Goal: Task Accomplishment & Management: Use online tool/utility

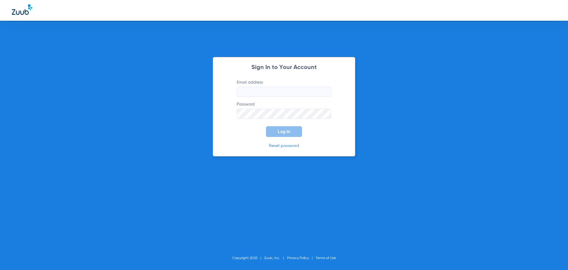
type input "[EMAIL_ADDRESS][DOMAIN_NAME]"
click at [291, 134] on button "Log In" at bounding box center [284, 131] width 36 height 11
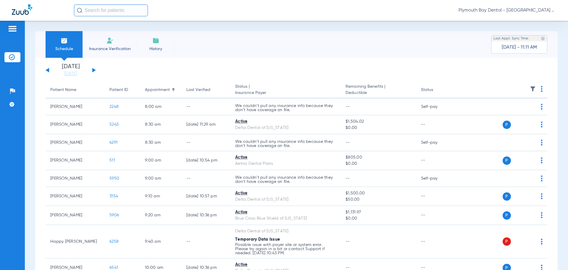
click at [93, 70] on button at bounding box center [94, 70] width 4 height 4
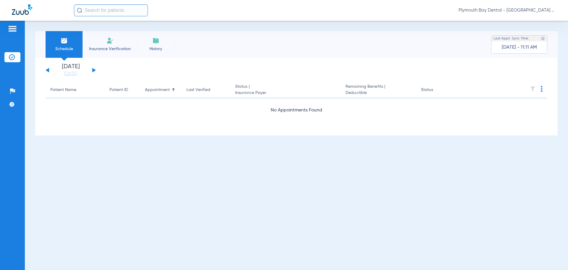
click at [93, 70] on button at bounding box center [94, 70] width 4 height 4
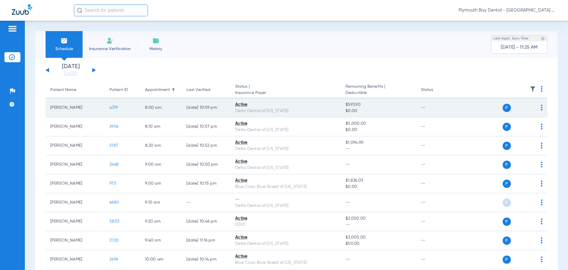
click at [116, 106] on span "4319" at bounding box center [113, 107] width 8 height 4
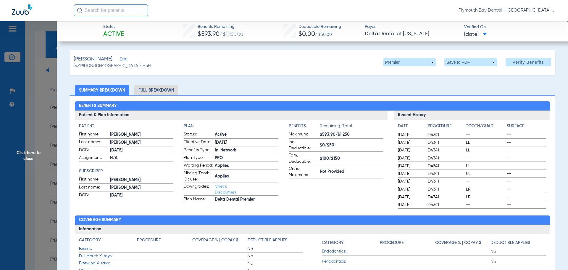
click at [34, 77] on span "Click here to close" at bounding box center [28, 156] width 57 height 270
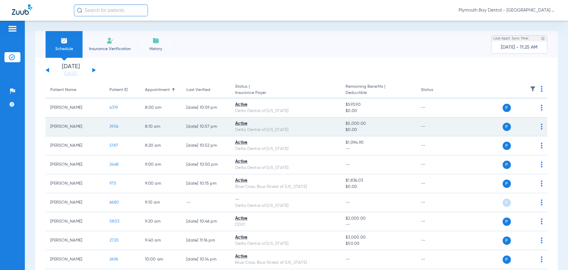
click at [116, 125] on span "2956" at bounding box center [113, 126] width 9 height 4
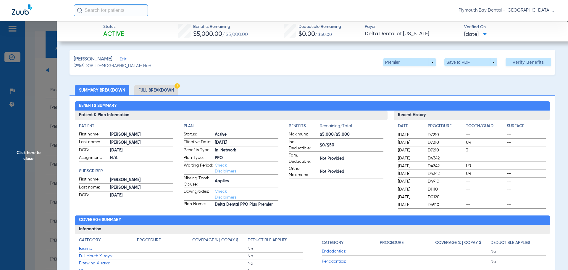
click at [169, 89] on li "Full Breakdown" at bounding box center [156, 90] width 44 height 10
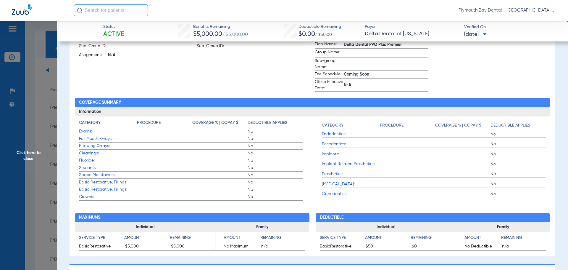
scroll to position [178, 0]
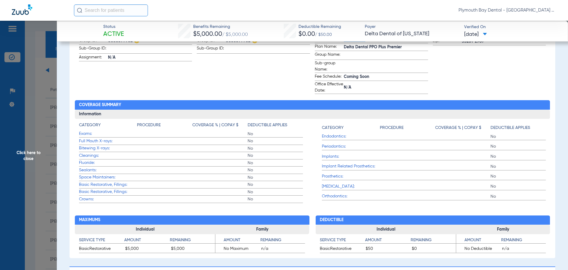
click at [42, 88] on span "Click here to close" at bounding box center [28, 156] width 57 height 270
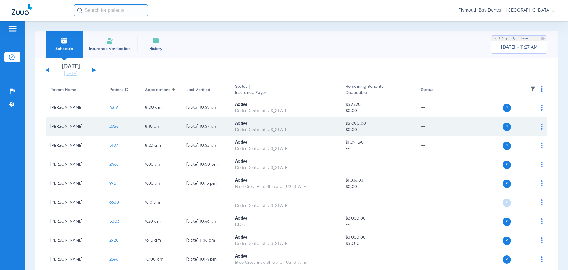
click at [111, 127] on span "2956" at bounding box center [113, 126] width 9 height 4
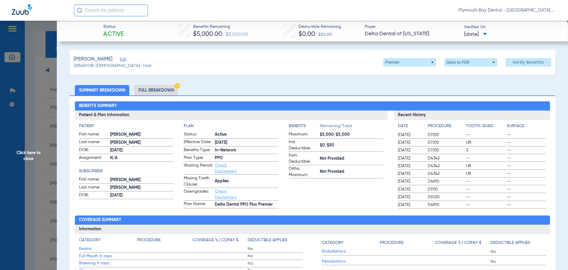
click at [165, 90] on li "Full Breakdown" at bounding box center [156, 90] width 44 height 10
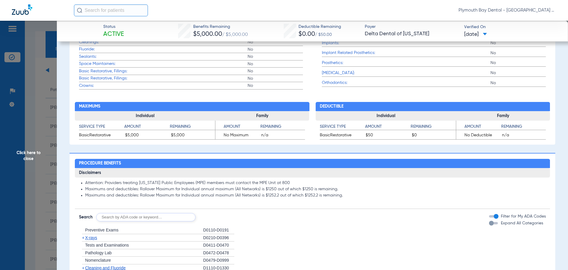
scroll to position [237, 0]
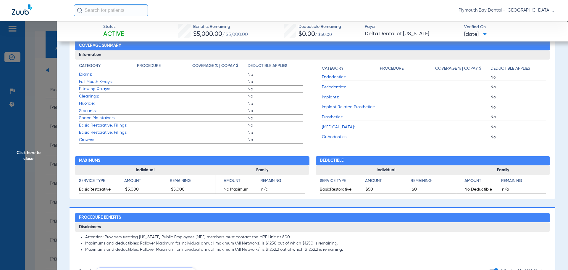
click at [38, 79] on span "Click here to close" at bounding box center [28, 156] width 57 height 270
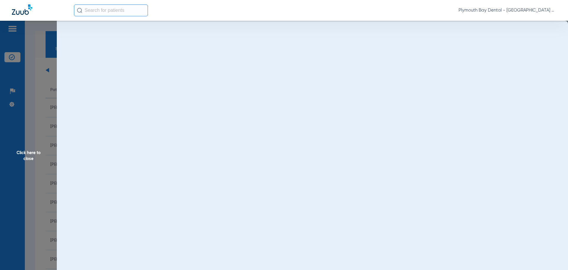
scroll to position [0, 0]
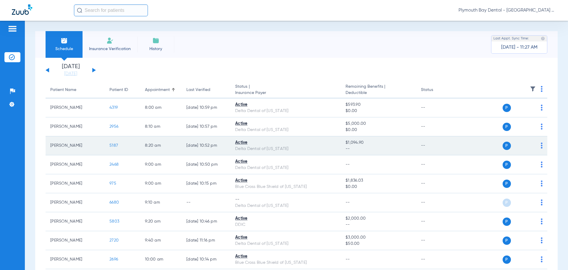
click at [115, 146] on span "5187" at bounding box center [113, 145] width 9 height 4
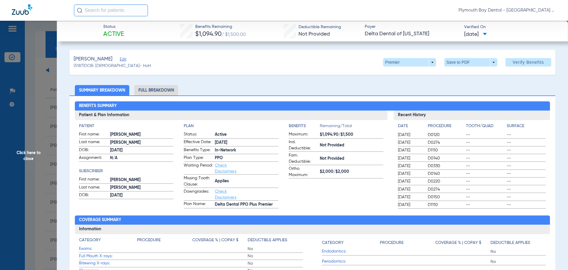
click at [32, 58] on span "Click here to close" at bounding box center [28, 156] width 57 height 270
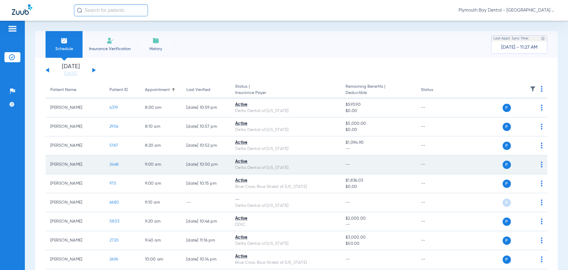
click at [114, 163] on span "2468" at bounding box center [113, 164] width 9 height 4
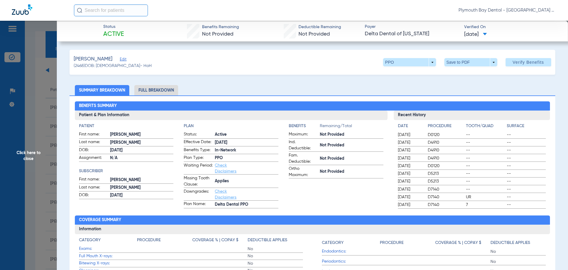
click at [31, 68] on span "Click here to close" at bounding box center [28, 156] width 57 height 270
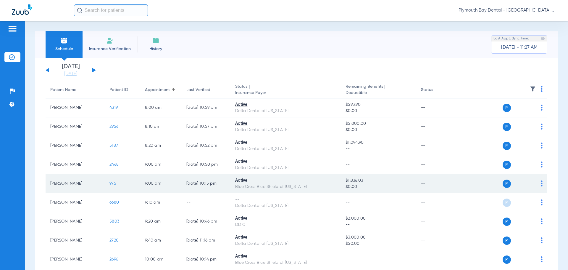
click at [114, 182] on span "975" at bounding box center [112, 183] width 7 height 4
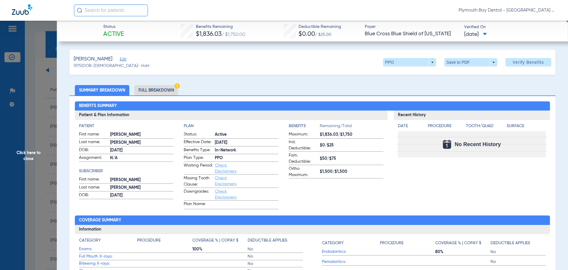
click at [46, 72] on span "Click here to close" at bounding box center [28, 156] width 57 height 270
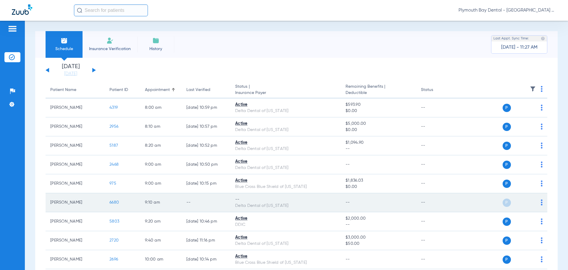
click at [114, 201] on span "6680" at bounding box center [113, 202] width 9 height 4
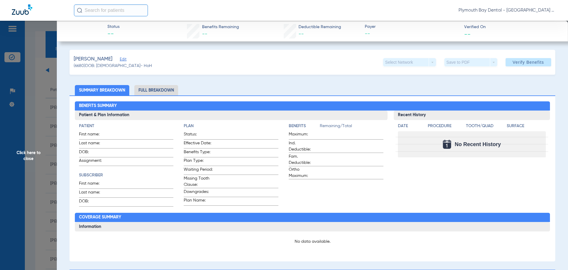
click at [36, 85] on span "Click here to close" at bounding box center [28, 156] width 57 height 270
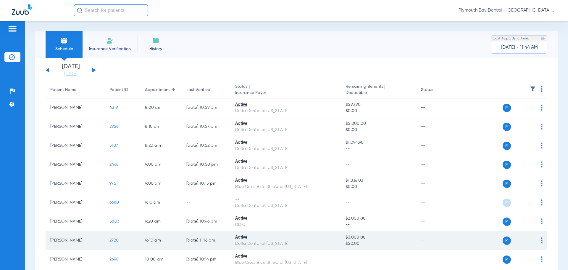
click at [114, 240] on span "2720" at bounding box center [113, 240] width 9 height 4
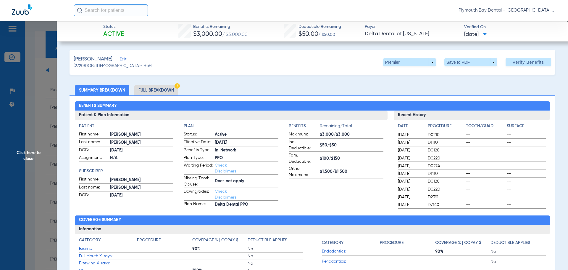
click at [33, 82] on span "Click here to close" at bounding box center [28, 156] width 57 height 270
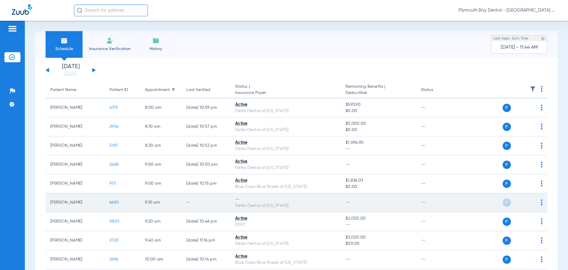
scroll to position [30, 0]
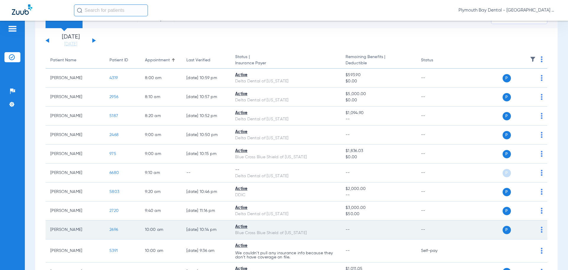
click at [116, 230] on span "2696" at bounding box center [113, 229] width 9 height 4
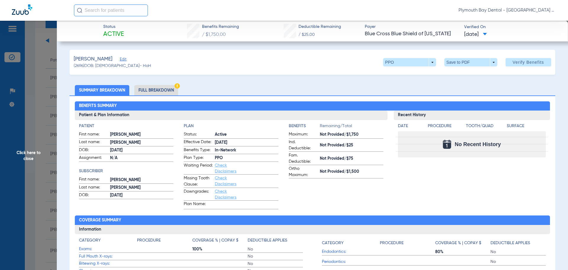
click at [38, 89] on span "Click here to close" at bounding box center [28, 156] width 57 height 270
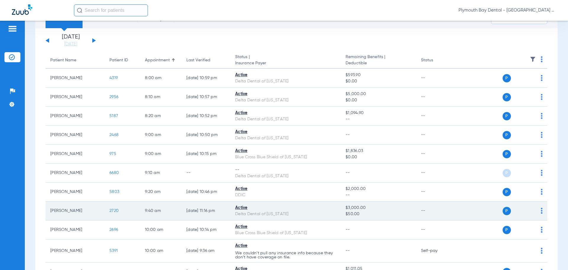
click at [117, 209] on span "2720" at bounding box center [113, 210] width 9 height 4
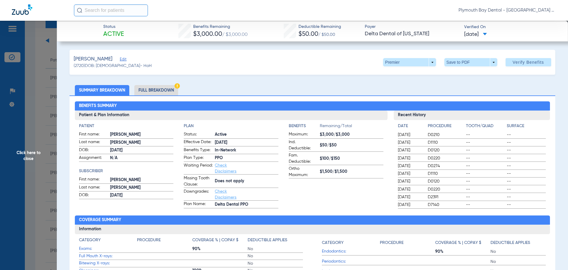
click at [40, 105] on span "Click here to close" at bounding box center [28, 156] width 57 height 270
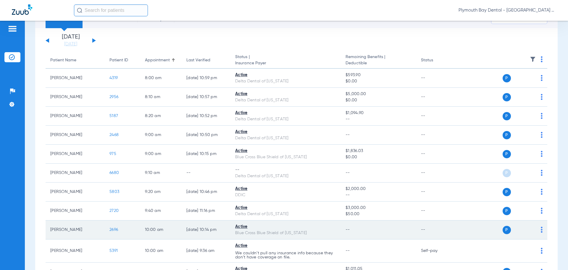
click at [112, 229] on span "2696" at bounding box center [113, 229] width 9 height 4
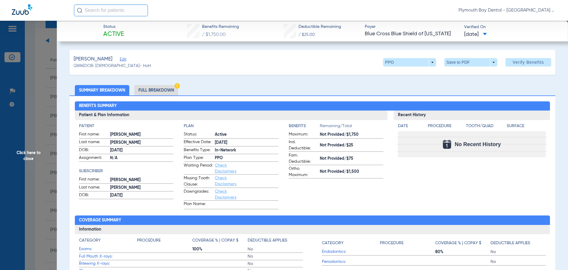
click at [30, 72] on span "Click here to close" at bounding box center [28, 156] width 57 height 270
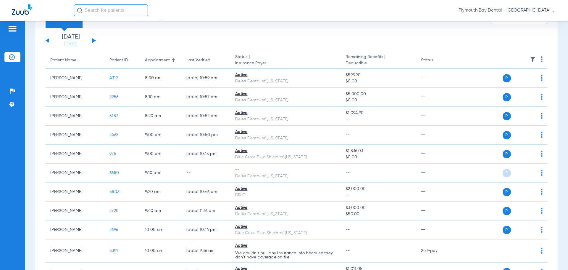
click at [33, 83] on div "Schedule Insurance Verification History Last Appt. Sync Time: [DATE] - 11:44 AM…" at bounding box center [296, 145] width 543 height 249
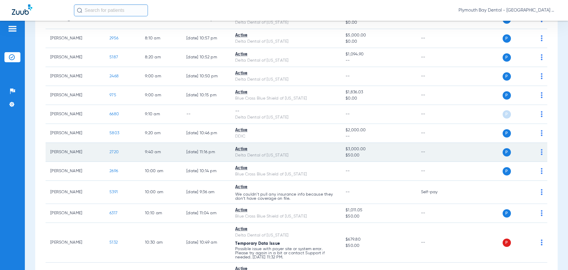
scroll to position [89, 0]
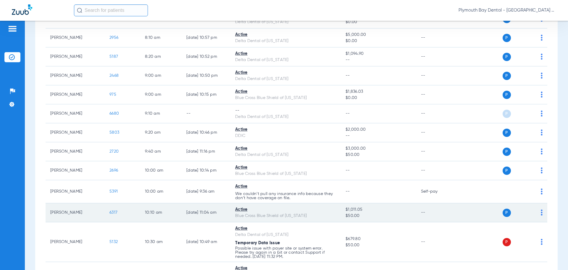
click at [111, 212] on span "6317" at bounding box center [113, 212] width 8 height 4
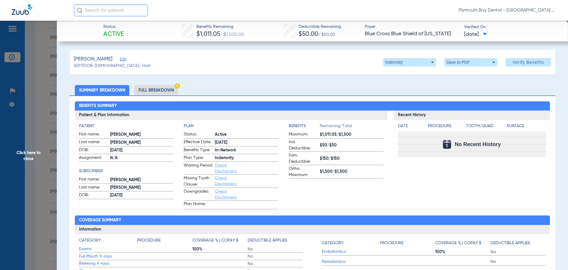
click at [40, 74] on span "Click here to close" at bounding box center [28, 156] width 57 height 270
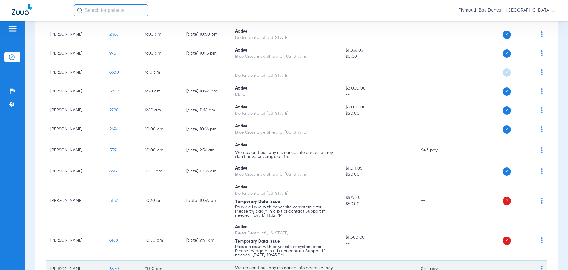
scroll to position [178, 0]
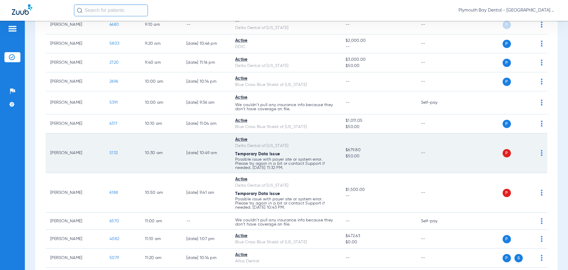
click at [113, 153] on span "5132" at bounding box center [113, 153] width 8 height 4
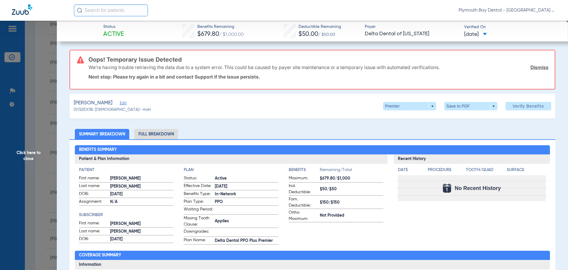
click at [535, 65] on link "Dismiss" at bounding box center [539, 67] width 18 height 6
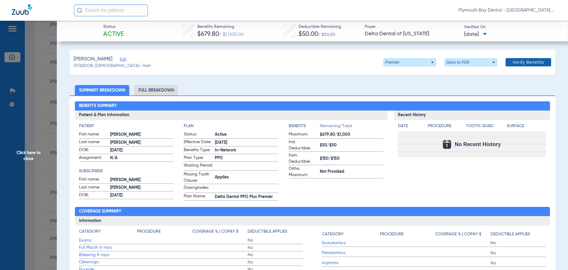
click at [530, 62] on span "Verify Benefits" at bounding box center [528, 62] width 31 height 5
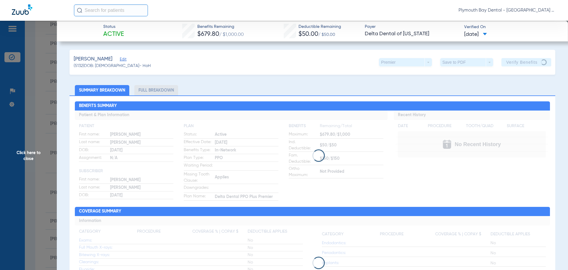
click at [31, 83] on span "Click here to close" at bounding box center [28, 156] width 57 height 270
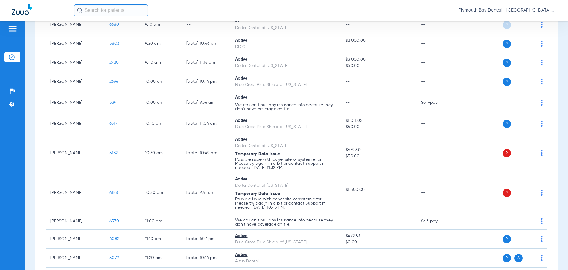
click at [30, 106] on div "Schedule Insurance Verification History Last Appt. Sync Time: [DATE] - 11:44 AM…" at bounding box center [296, 145] width 543 height 249
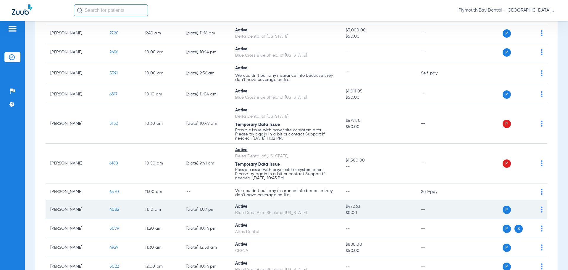
scroll to position [207, 0]
click at [114, 209] on span "4082" at bounding box center [114, 209] width 10 height 4
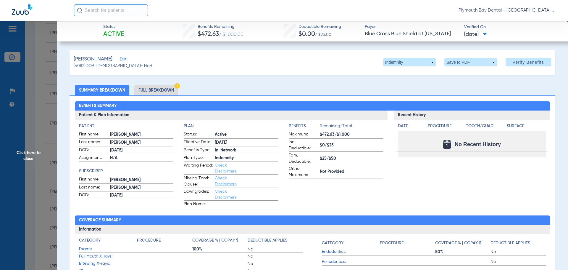
click at [44, 78] on span "Click here to close" at bounding box center [28, 156] width 57 height 270
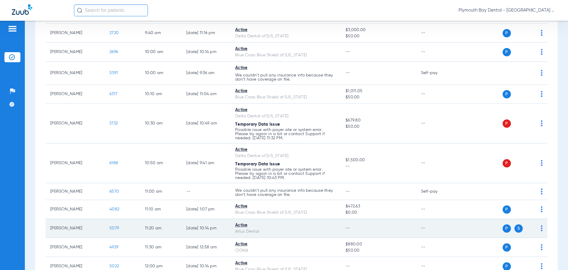
click at [116, 227] on span "5079" at bounding box center [113, 228] width 9 height 4
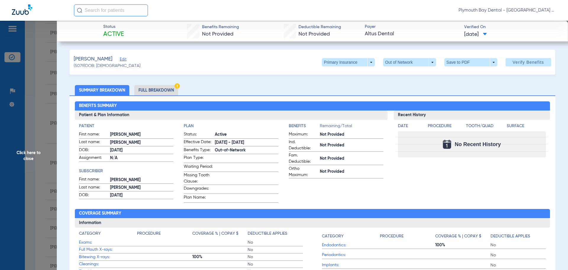
click at [172, 92] on li "Full Breakdown" at bounding box center [156, 90] width 44 height 10
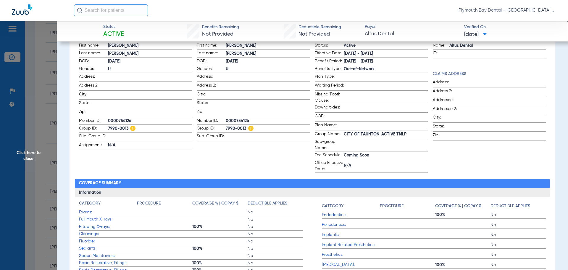
scroll to position [0, 0]
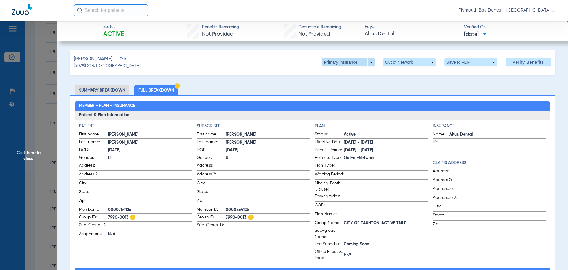
click at [365, 65] on span at bounding box center [348, 62] width 53 height 8
click at [334, 84] on span "Secondary Insurance" at bounding box center [341, 86] width 39 height 4
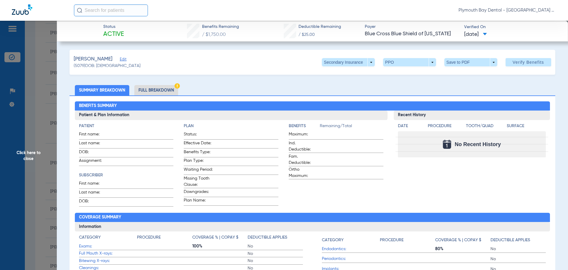
click at [164, 92] on li "Full Breakdown" at bounding box center [156, 90] width 44 height 10
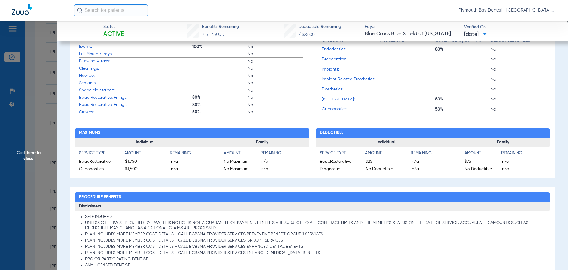
scroll to position [325, 0]
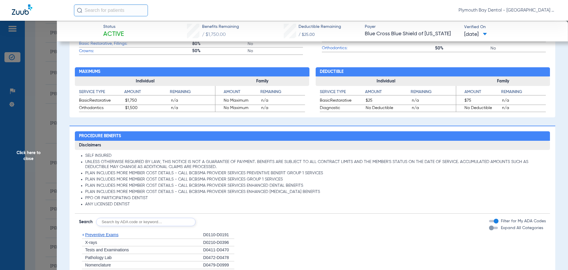
click at [42, 77] on span "Click here to close" at bounding box center [28, 156] width 57 height 270
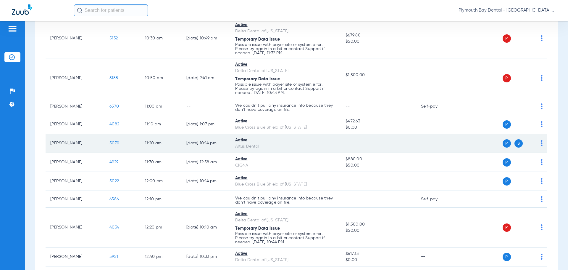
scroll to position [296, 0]
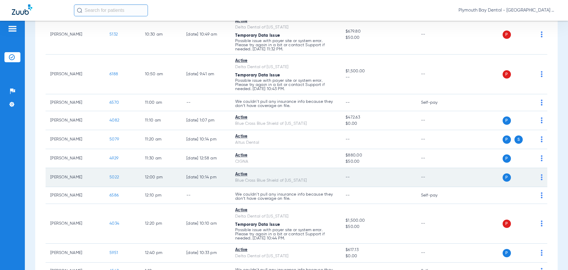
click at [113, 176] on span "5022" at bounding box center [113, 177] width 9 height 4
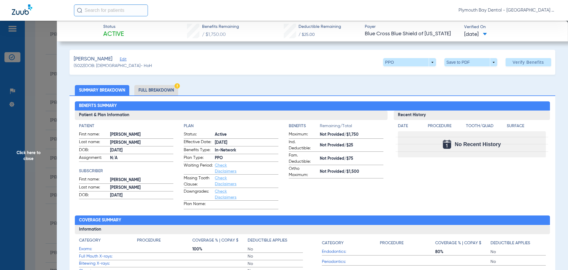
click at [43, 110] on span "Click here to close" at bounding box center [28, 156] width 57 height 270
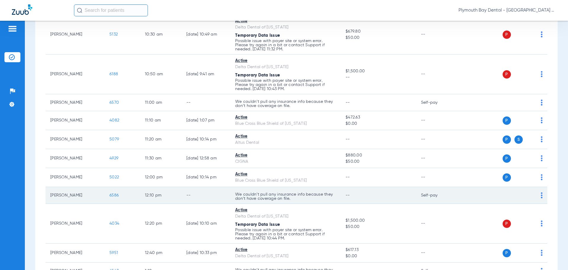
click at [115, 195] on span "6586" at bounding box center [113, 195] width 9 height 4
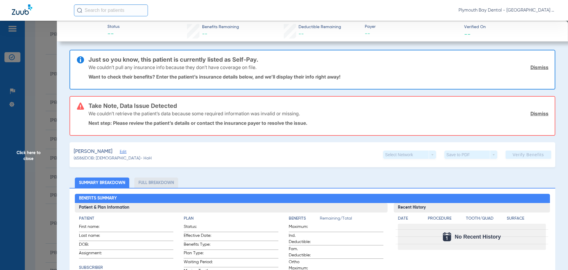
click at [37, 90] on span "Click here to close" at bounding box center [28, 156] width 57 height 270
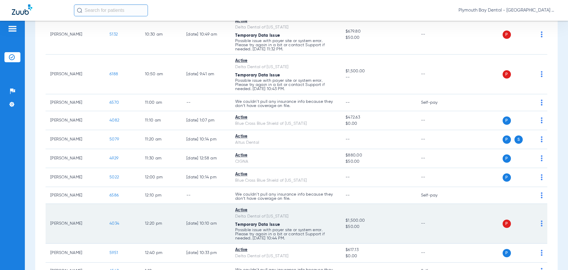
click at [114, 223] on span "4034" at bounding box center [114, 223] width 10 height 4
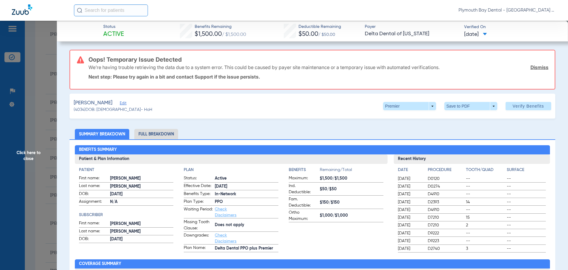
click at [530, 66] on link "Dismiss" at bounding box center [539, 67] width 18 height 6
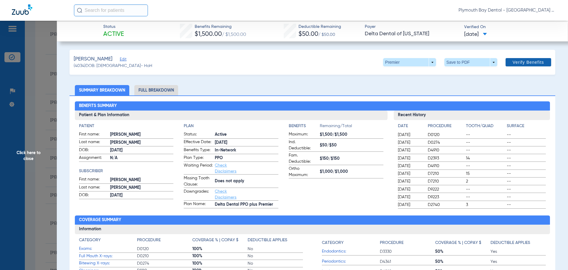
click at [520, 60] on span "Verify Benefits" at bounding box center [528, 62] width 31 height 5
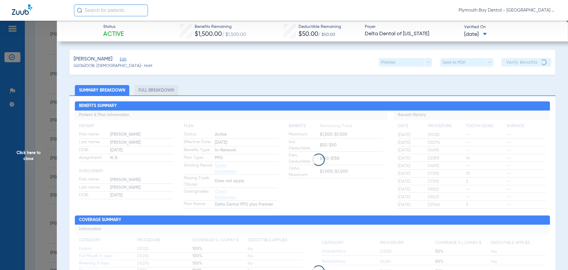
click at [38, 66] on span "Click here to close" at bounding box center [28, 156] width 57 height 270
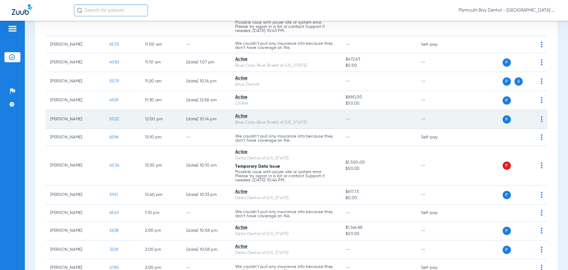
scroll to position [385, 0]
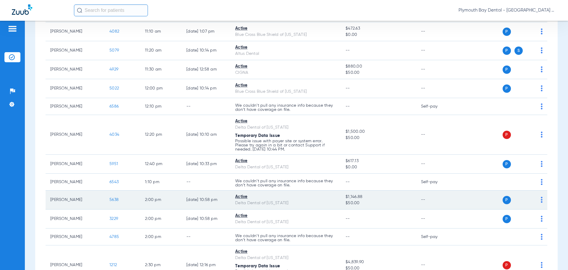
click at [115, 199] on span "5638" at bounding box center [113, 199] width 9 height 4
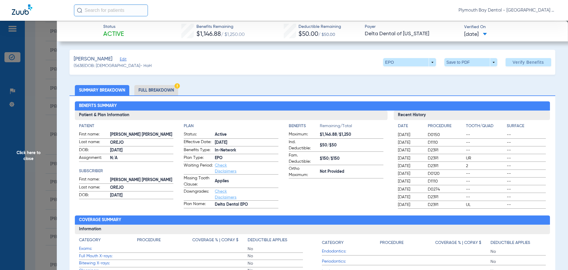
click at [36, 88] on span "Click here to close" at bounding box center [28, 156] width 57 height 270
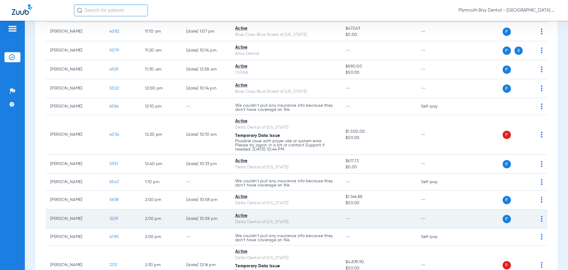
click at [114, 217] on span "3229" at bounding box center [113, 218] width 9 height 4
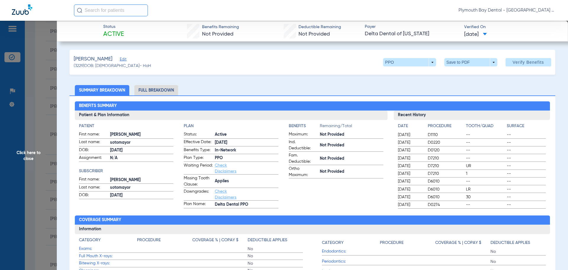
click at [29, 108] on span "Click here to close" at bounding box center [28, 156] width 57 height 270
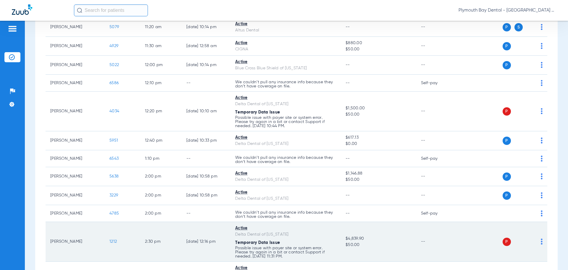
scroll to position [444, 0]
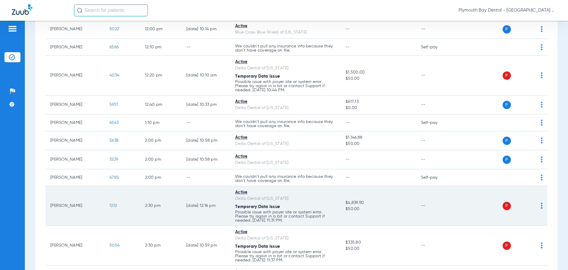
click at [115, 204] on span "1212" at bounding box center [112, 205] width 7 height 4
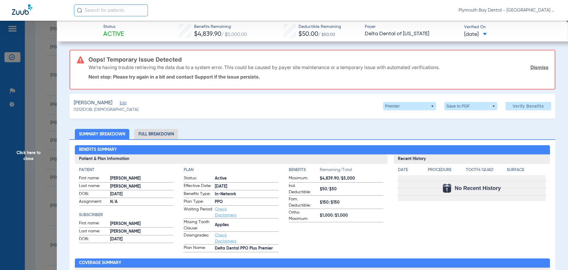
click at [530, 66] on link "Dismiss" at bounding box center [539, 67] width 18 height 6
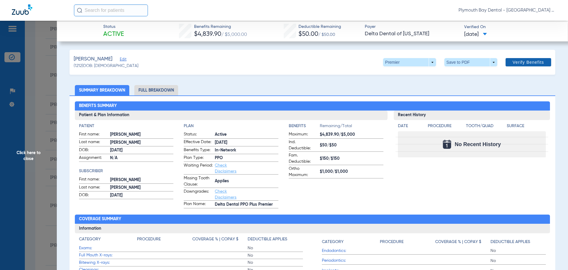
click at [532, 61] on span "Verify Benefits" at bounding box center [528, 62] width 31 height 5
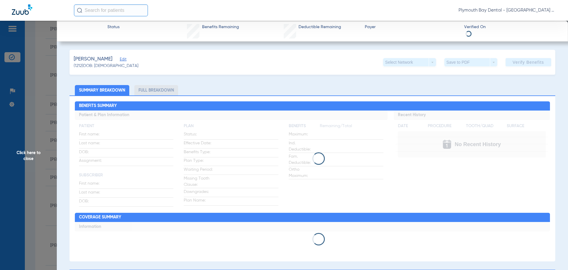
click at [46, 111] on span "Click here to close" at bounding box center [28, 156] width 57 height 270
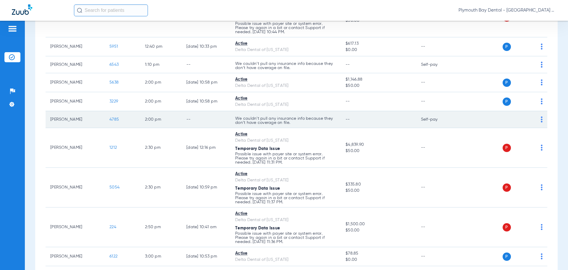
scroll to position [503, 0]
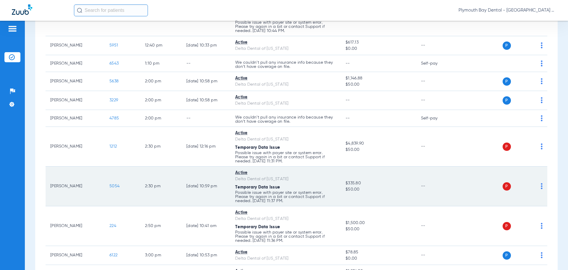
click at [111, 186] on span "5054" at bounding box center [114, 186] width 10 height 4
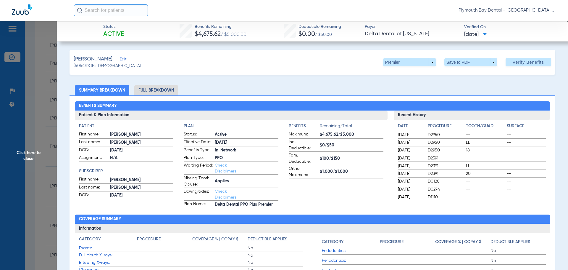
click at [37, 75] on span "Click here to close" at bounding box center [28, 156] width 57 height 270
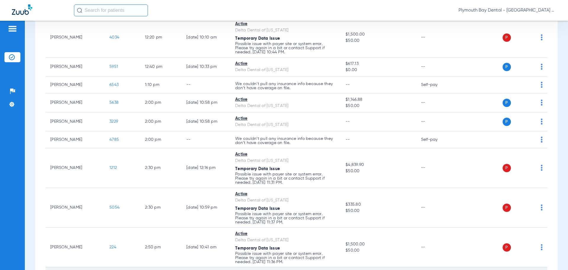
scroll to position [533, 0]
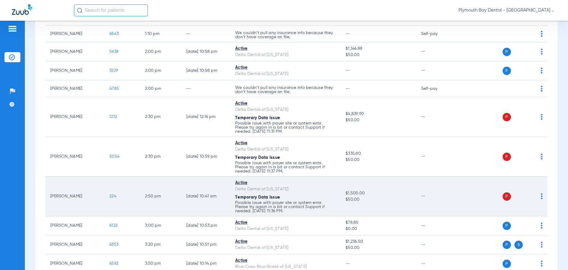
click at [114, 197] on span "224" at bounding box center [112, 196] width 7 height 4
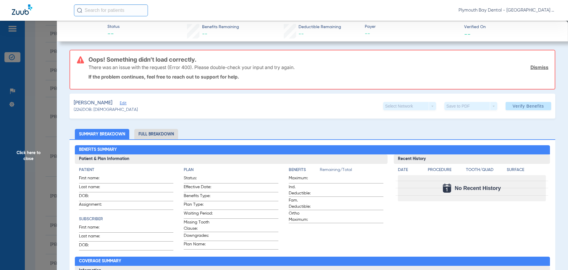
click at [532, 67] on link "Dismiss" at bounding box center [539, 67] width 18 height 6
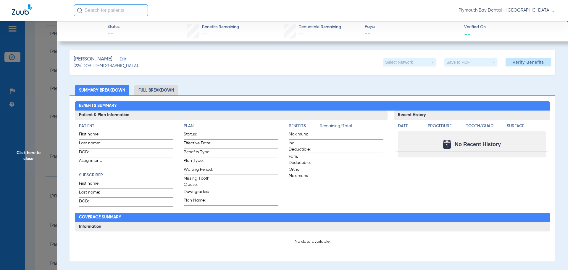
click at [39, 104] on span "Click here to close" at bounding box center [28, 156] width 57 height 270
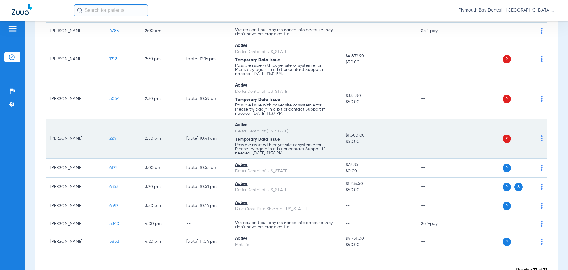
scroll to position [609, 0]
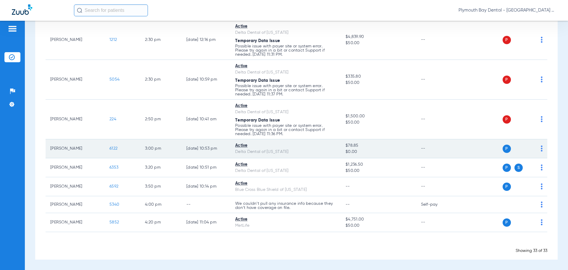
click at [113, 148] on span "6122" at bounding box center [113, 148] width 8 height 4
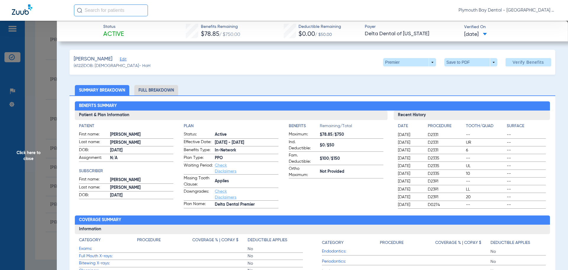
click at [50, 78] on span "Click here to close" at bounding box center [28, 156] width 57 height 270
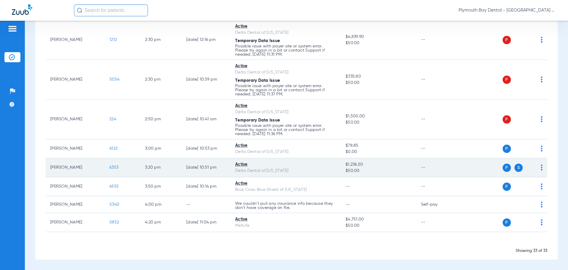
click at [116, 168] on span "6353" at bounding box center [113, 167] width 9 height 4
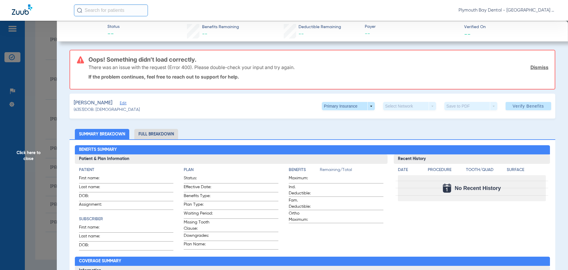
click at [542, 66] on link "Dismiss" at bounding box center [539, 67] width 18 height 6
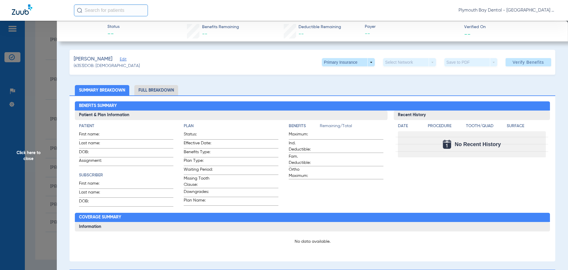
click at [42, 62] on span "Click here to close" at bounding box center [28, 156] width 57 height 270
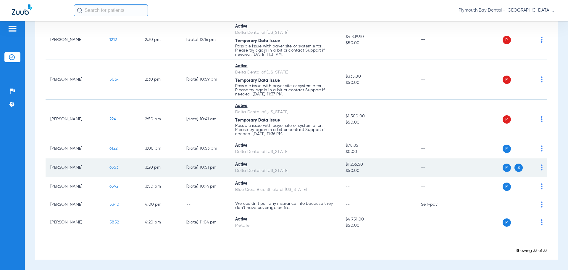
click at [112, 166] on span "6353" at bounding box center [113, 167] width 9 height 4
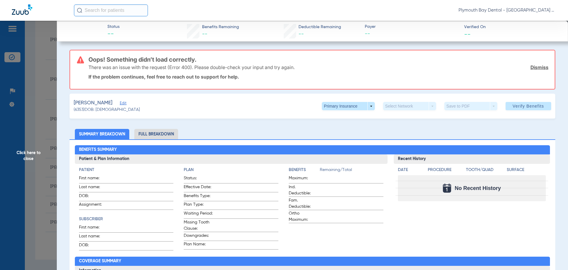
click at [534, 68] on link "Dismiss" at bounding box center [539, 67] width 18 height 6
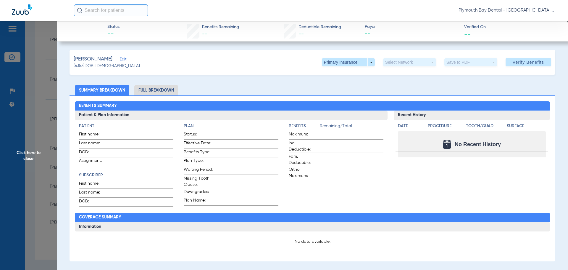
click at [35, 102] on span "Click here to close" at bounding box center [28, 156] width 57 height 270
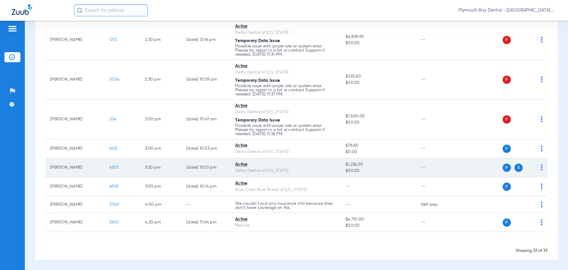
click at [67, 168] on td "[PERSON_NAME]" at bounding box center [75, 167] width 59 height 19
click at [111, 166] on span "6353" at bounding box center [113, 167] width 9 height 4
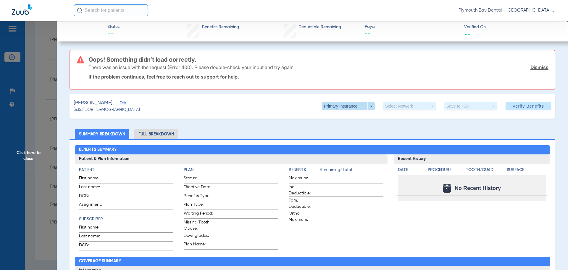
click at [369, 105] on span at bounding box center [348, 106] width 53 height 8
click at [346, 129] on span "Secondary Insurance" at bounding box center [341, 130] width 39 height 4
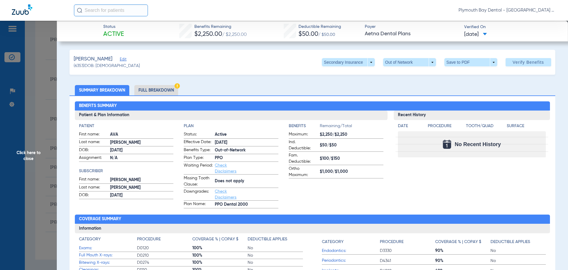
click at [41, 113] on span "Click here to close" at bounding box center [28, 156] width 57 height 270
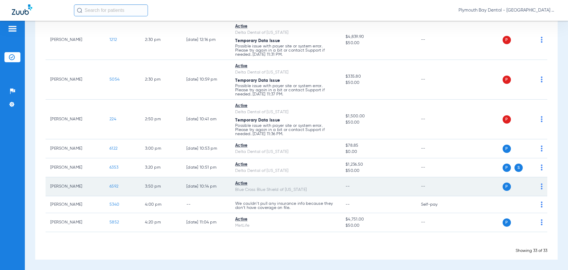
click at [114, 185] on span "6592" at bounding box center [113, 186] width 9 height 4
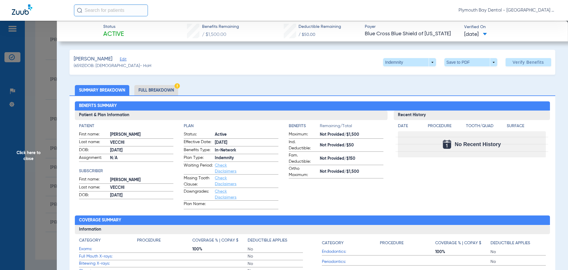
click at [36, 93] on span "Click here to close" at bounding box center [28, 156] width 57 height 270
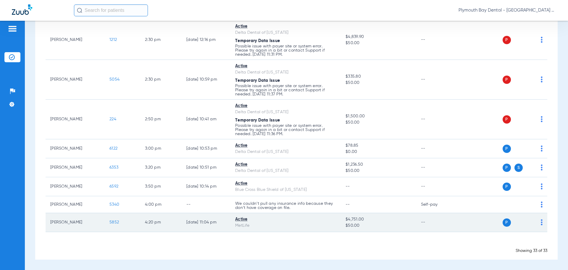
click at [117, 221] on span "5852" at bounding box center [113, 222] width 9 height 4
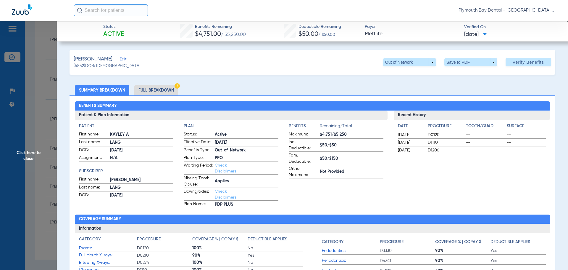
click at [38, 67] on span "Click here to close" at bounding box center [28, 156] width 57 height 270
